Goal: Navigation & Orientation: Understand site structure

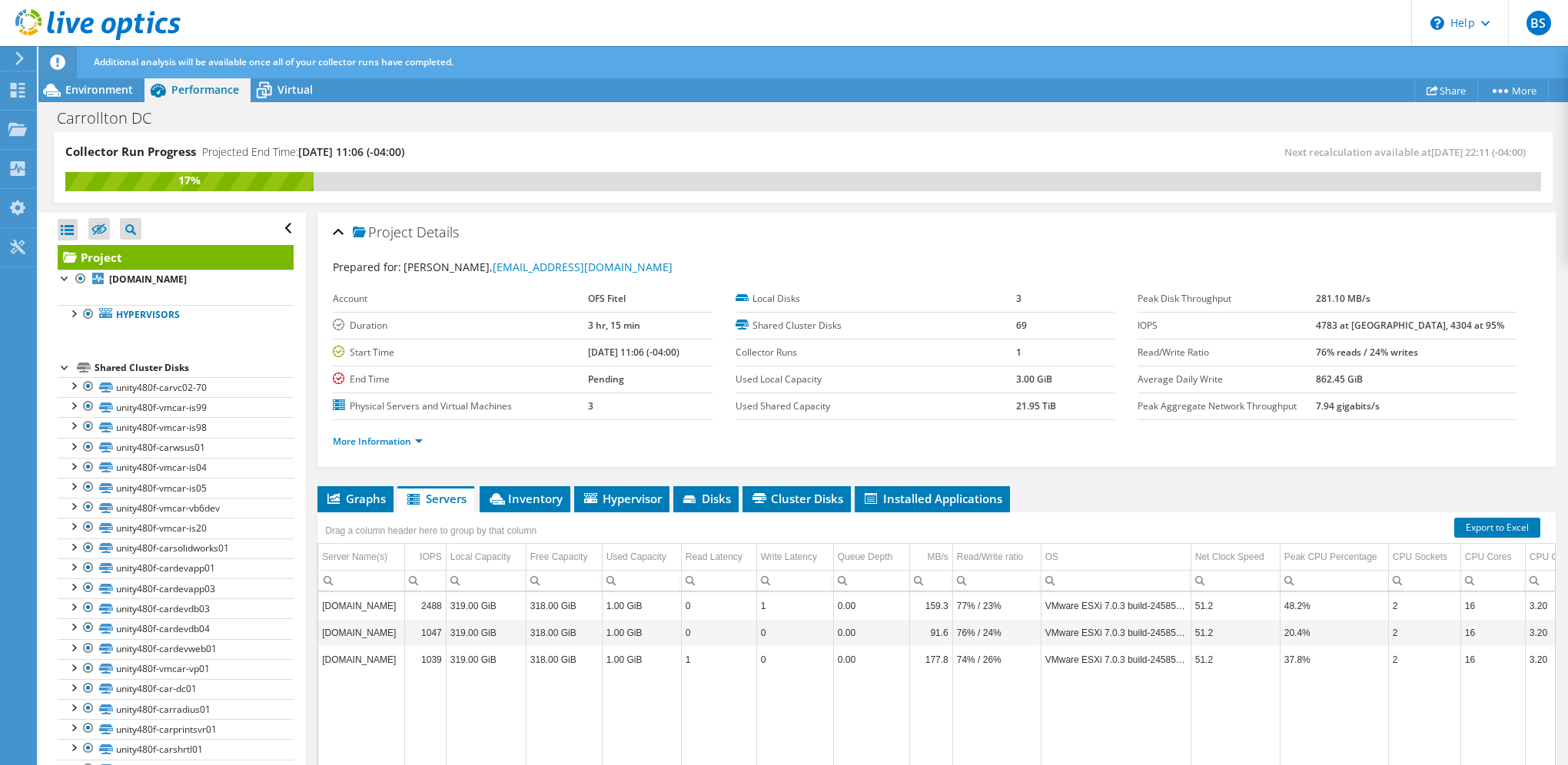
scroll to position [129, 0]
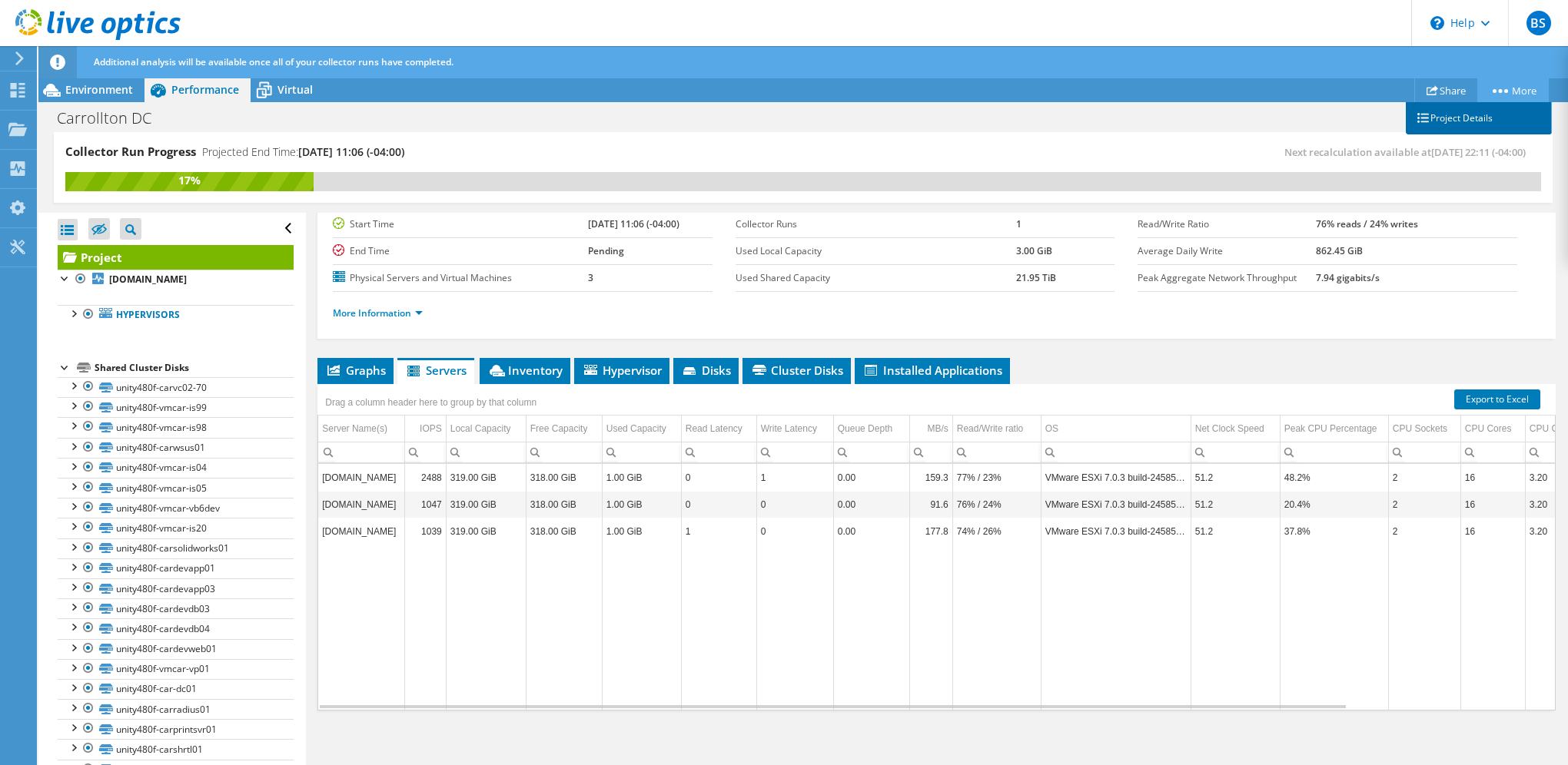
click at [1433, 123] on link "Project Details" at bounding box center [1479, 118] width 146 height 32
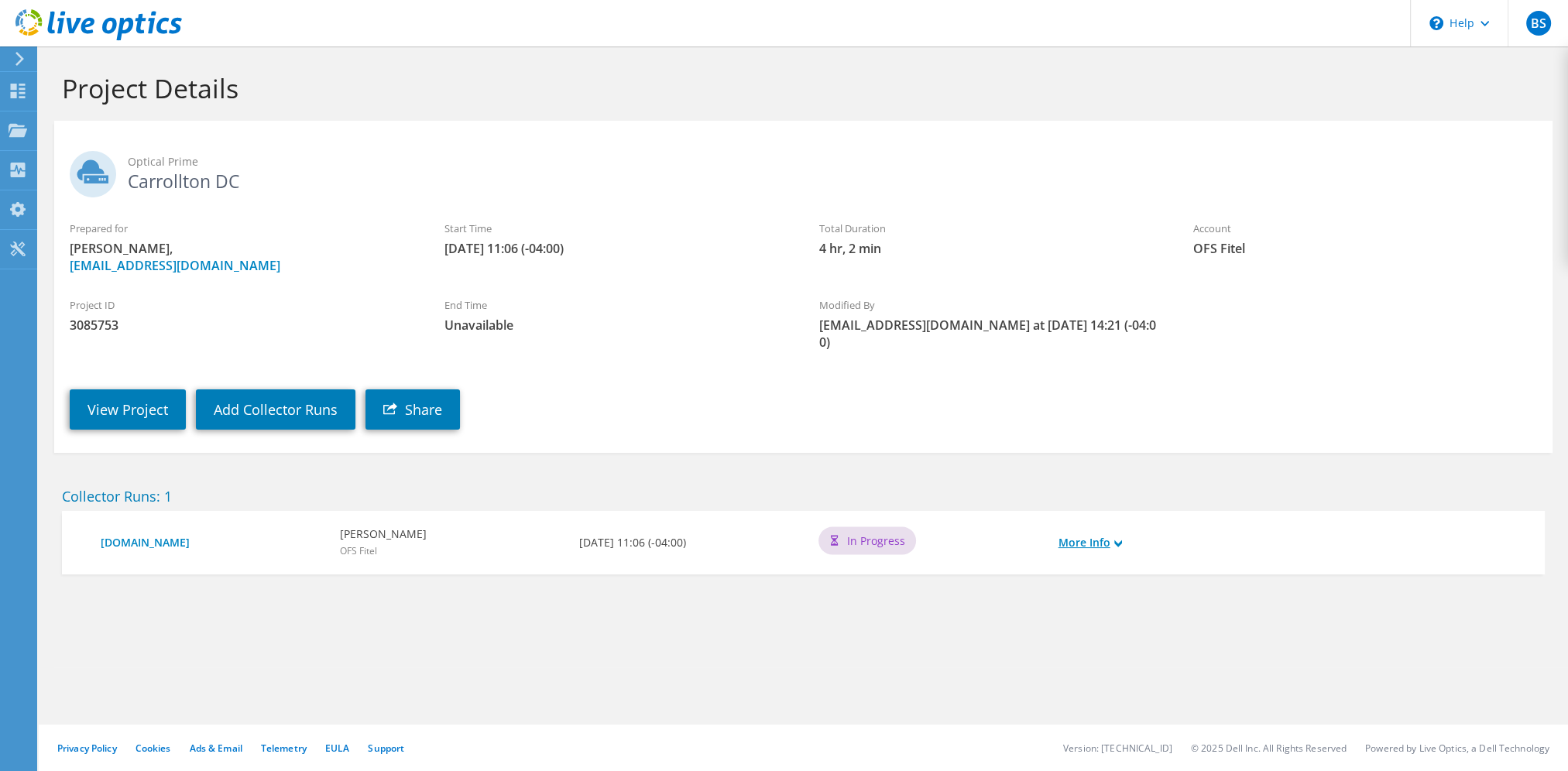
click at [1121, 534] on link "More Info" at bounding box center [1090, 542] width 64 height 17
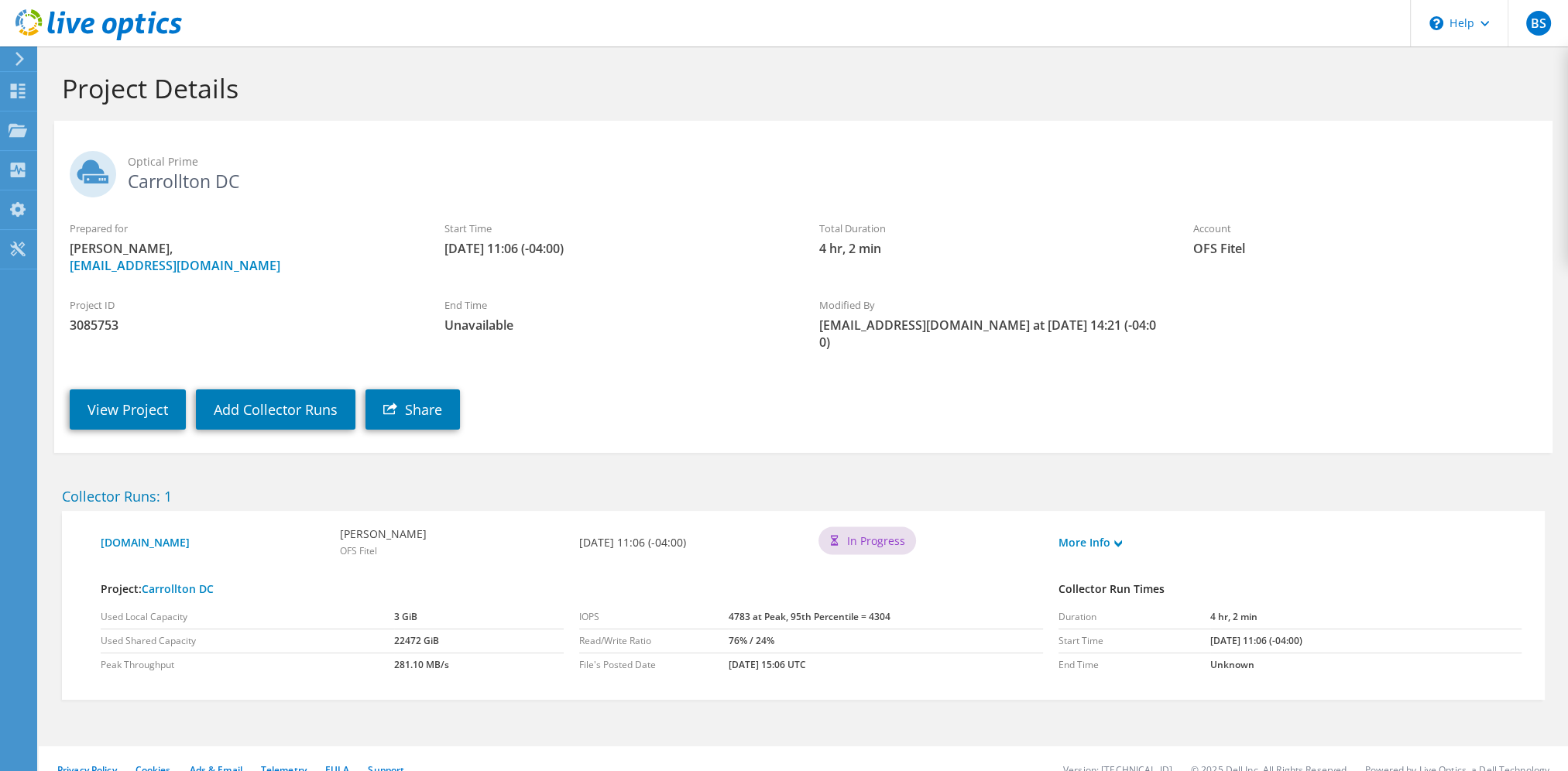
click at [18, 56] on icon at bounding box center [20, 59] width 12 height 14
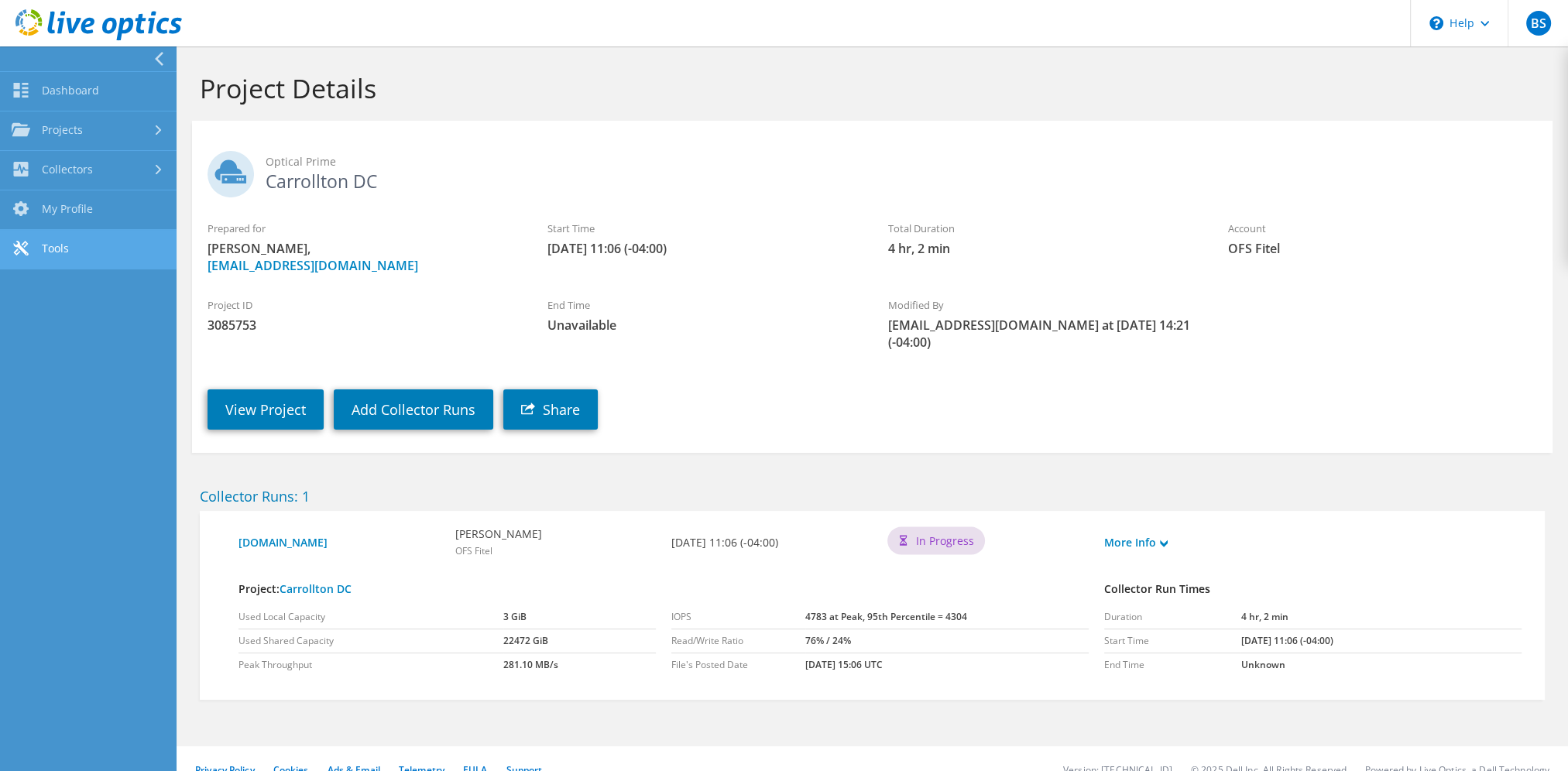
click at [75, 254] on link "Tools" at bounding box center [88, 250] width 177 height 39
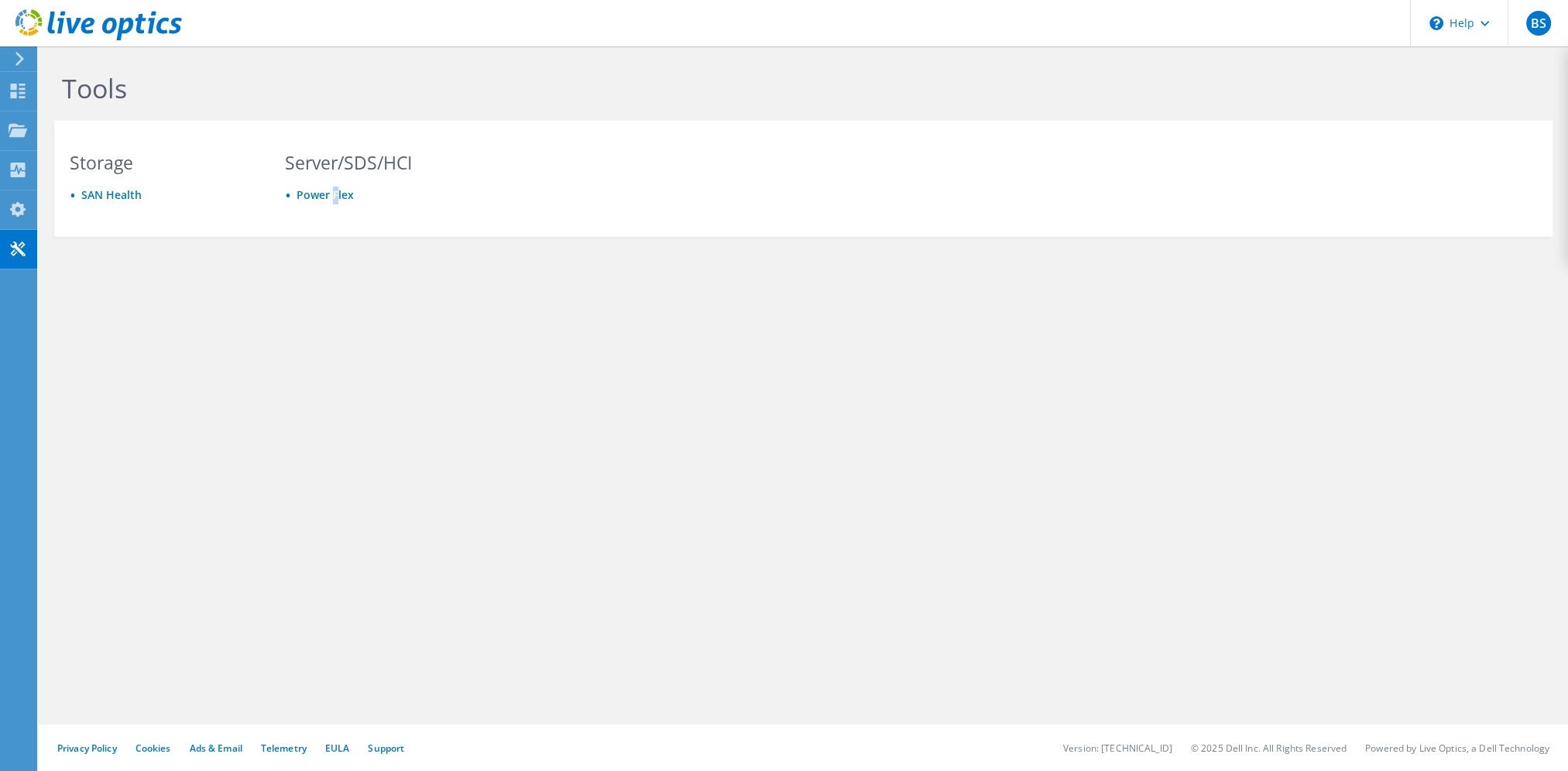
click at [336, 294] on div "Tools Storage SAN Health Server/SDS/HCI Power Flex" at bounding box center [803, 188] width 1530 height 283
click at [14, 57] on icon at bounding box center [20, 59] width 12 height 14
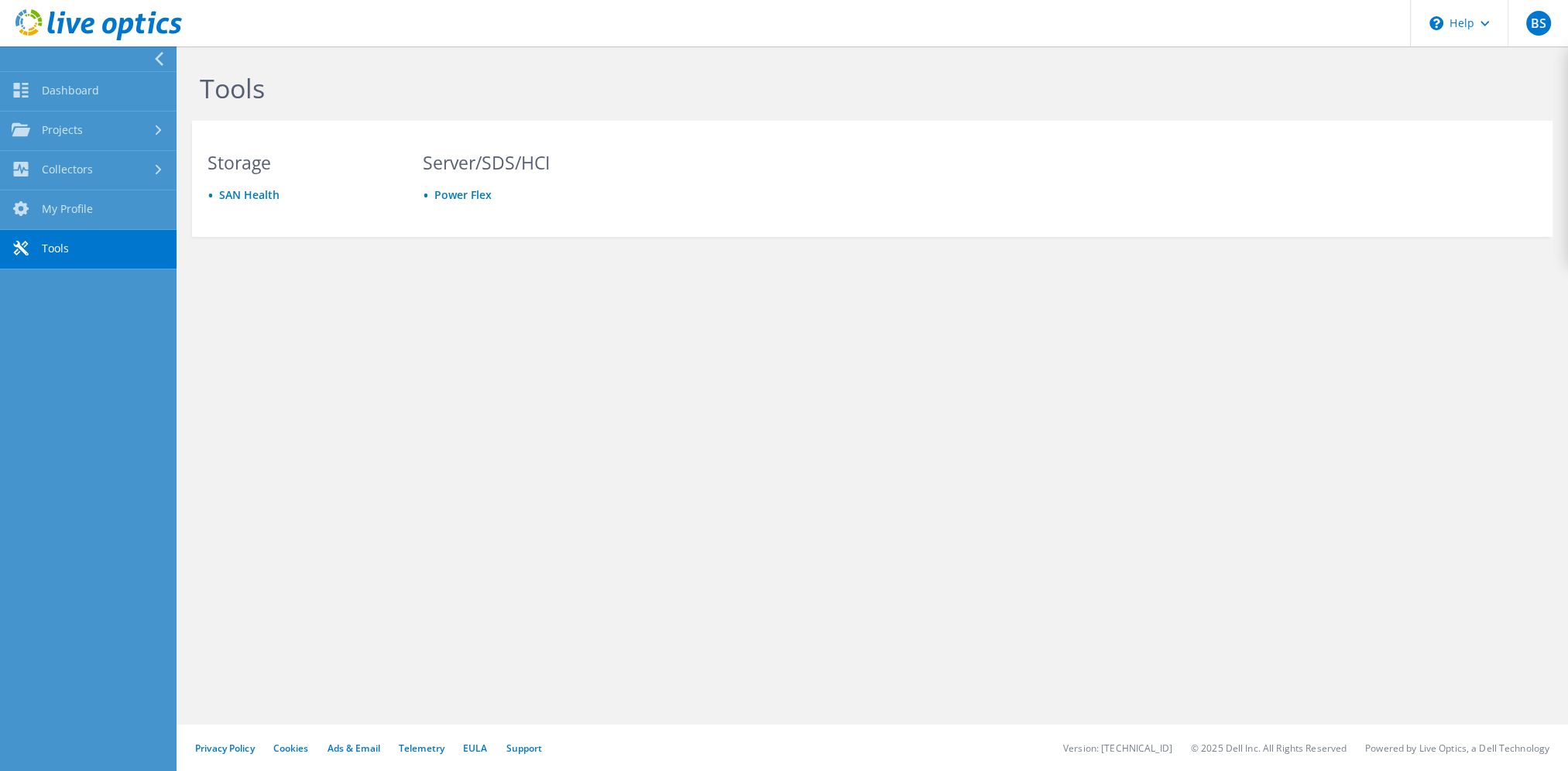
click at [84, 399] on nav "Dashboard Projects Search Projects Upload SIOKIT & Files Optical Prime Collecto…" at bounding box center [88, 408] width 177 height 725
click at [1161, 593] on div "Tools Storage SAN Health Server/SDS/HCI Power Flex Privacy Policy Cookies Ads &…" at bounding box center [872, 408] width 1391 height 725
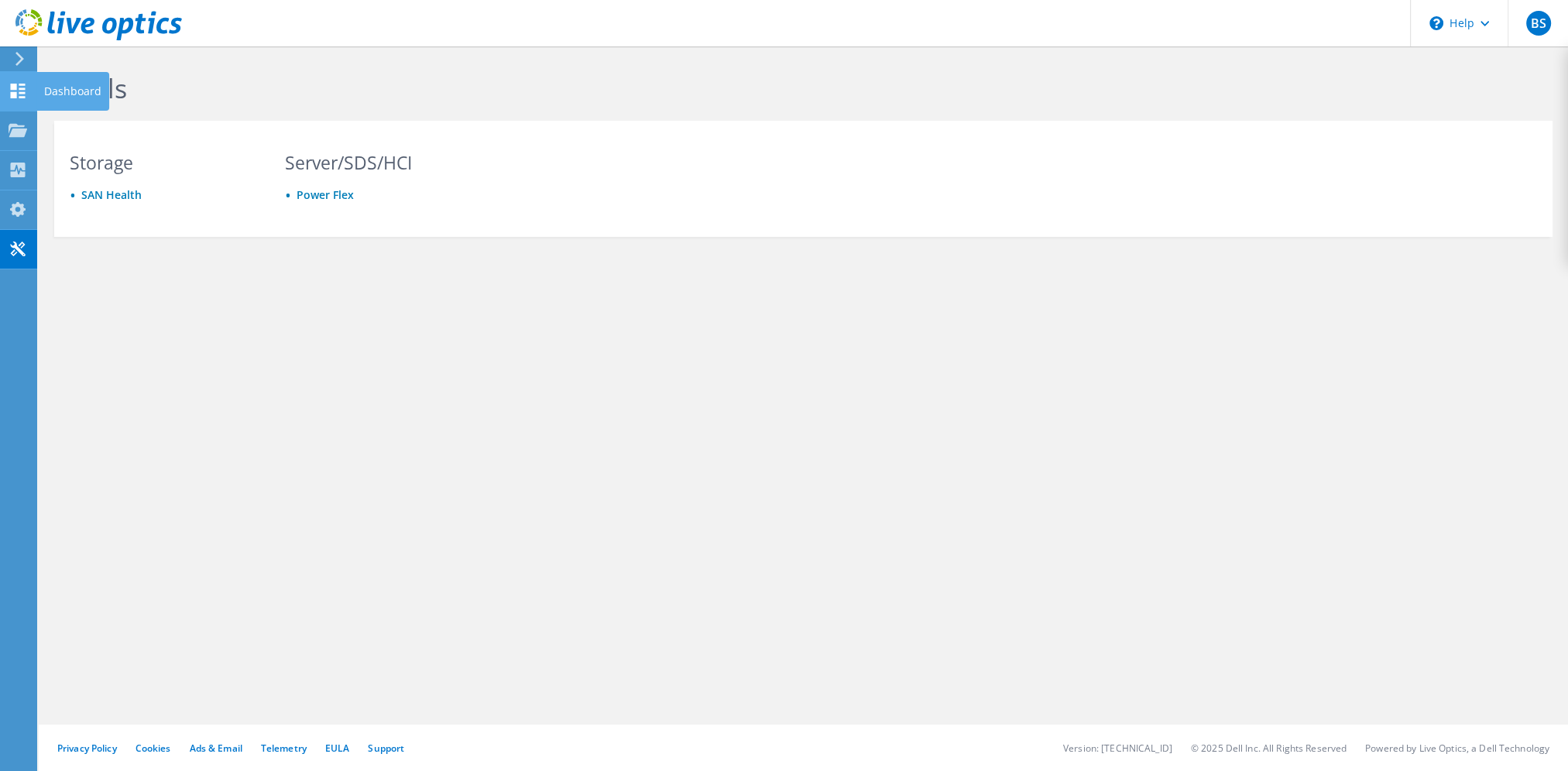
click at [19, 94] on icon at bounding box center [18, 90] width 19 height 15
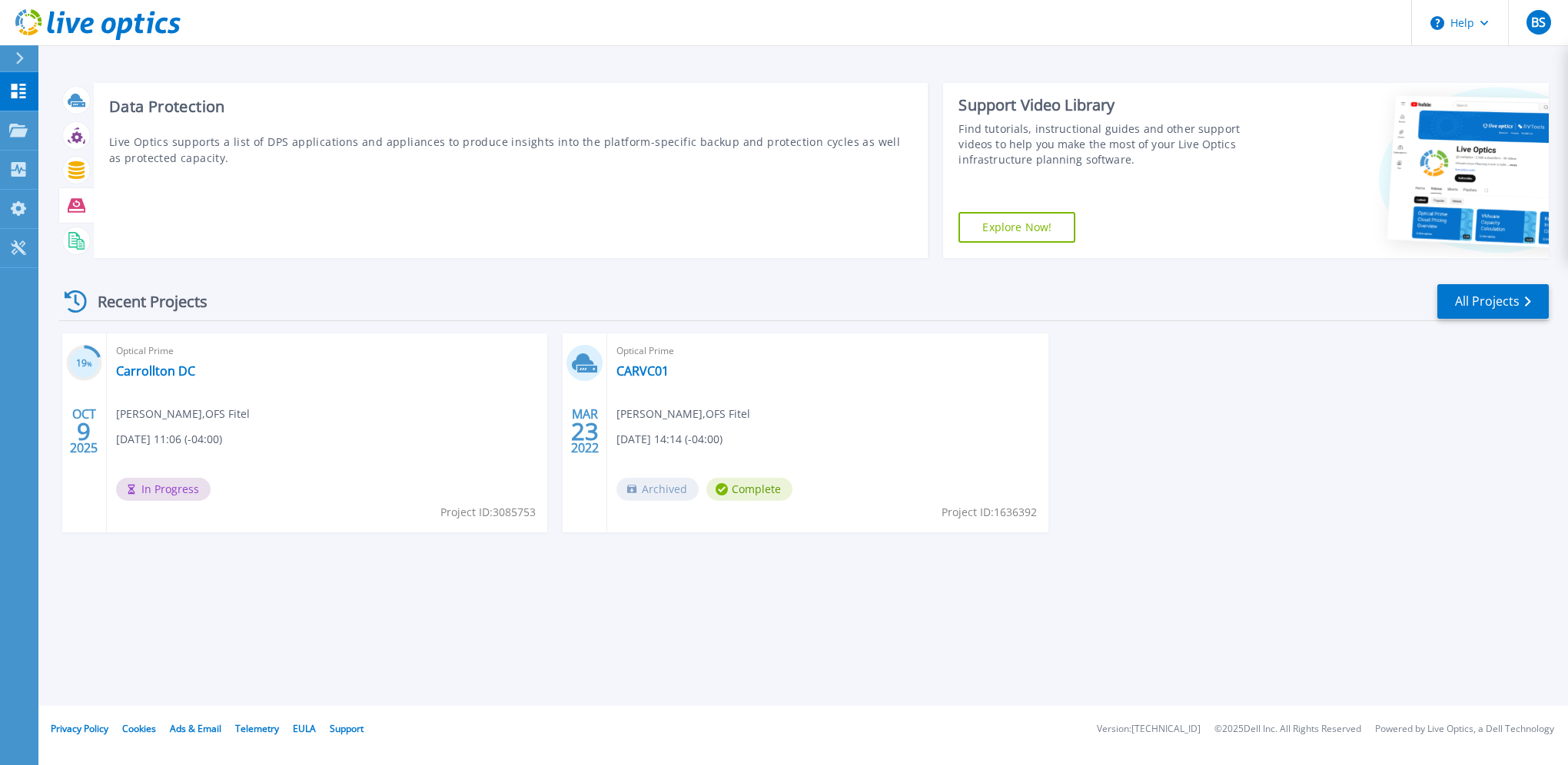
click at [78, 204] on icon at bounding box center [76, 206] width 18 height 18
click at [73, 163] on icon at bounding box center [76, 170] width 17 height 18
click at [68, 239] on icon at bounding box center [74, 240] width 12 height 16
click at [76, 130] on icon at bounding box center [76, 136] width 18 height 18
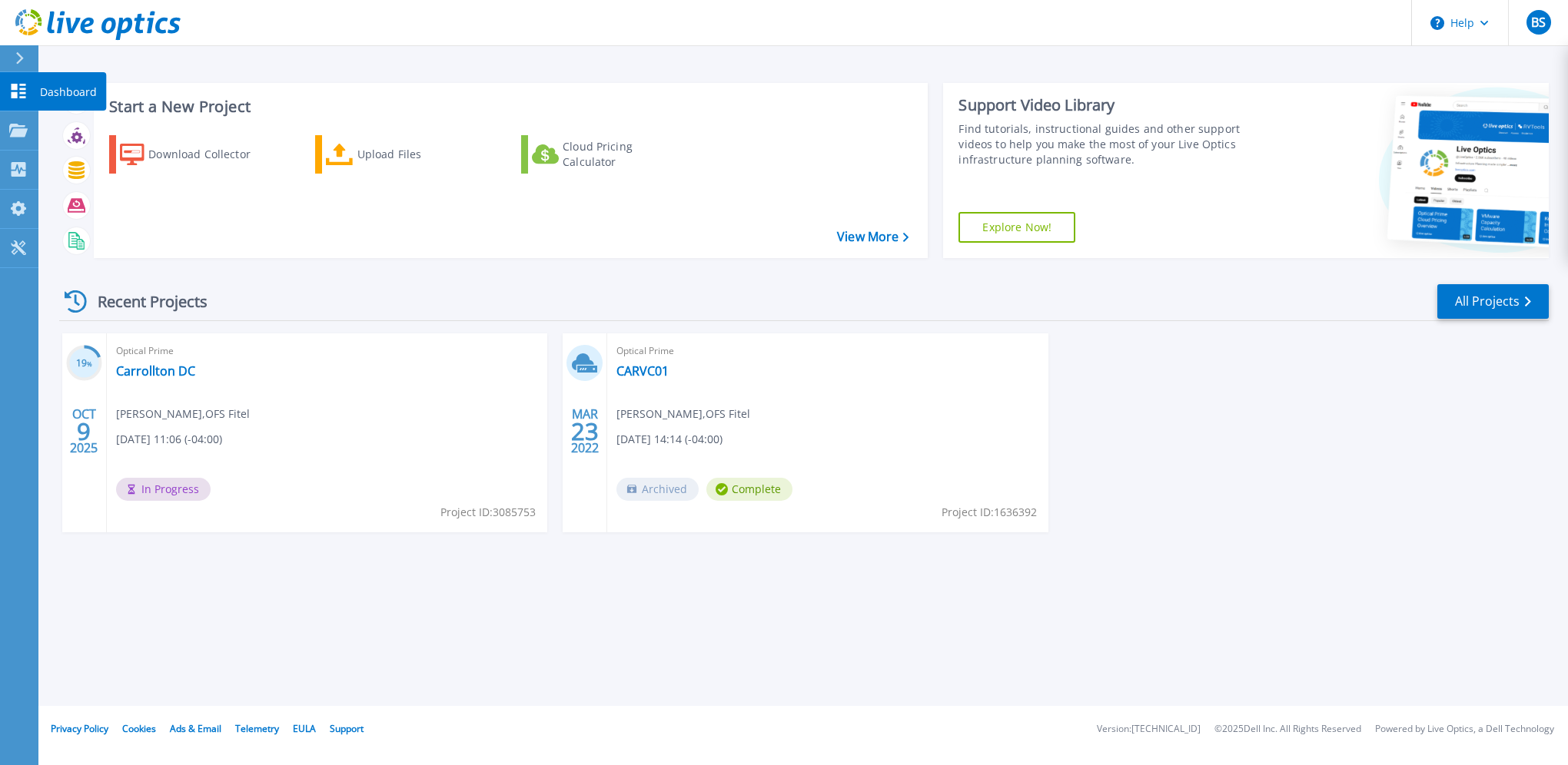
click at [9, 83] on link "Dashboard Dashboard" at bounding box center [19, 92] width 38 height 39
